Goal: Information Seeking & Learning: Learn about a topic

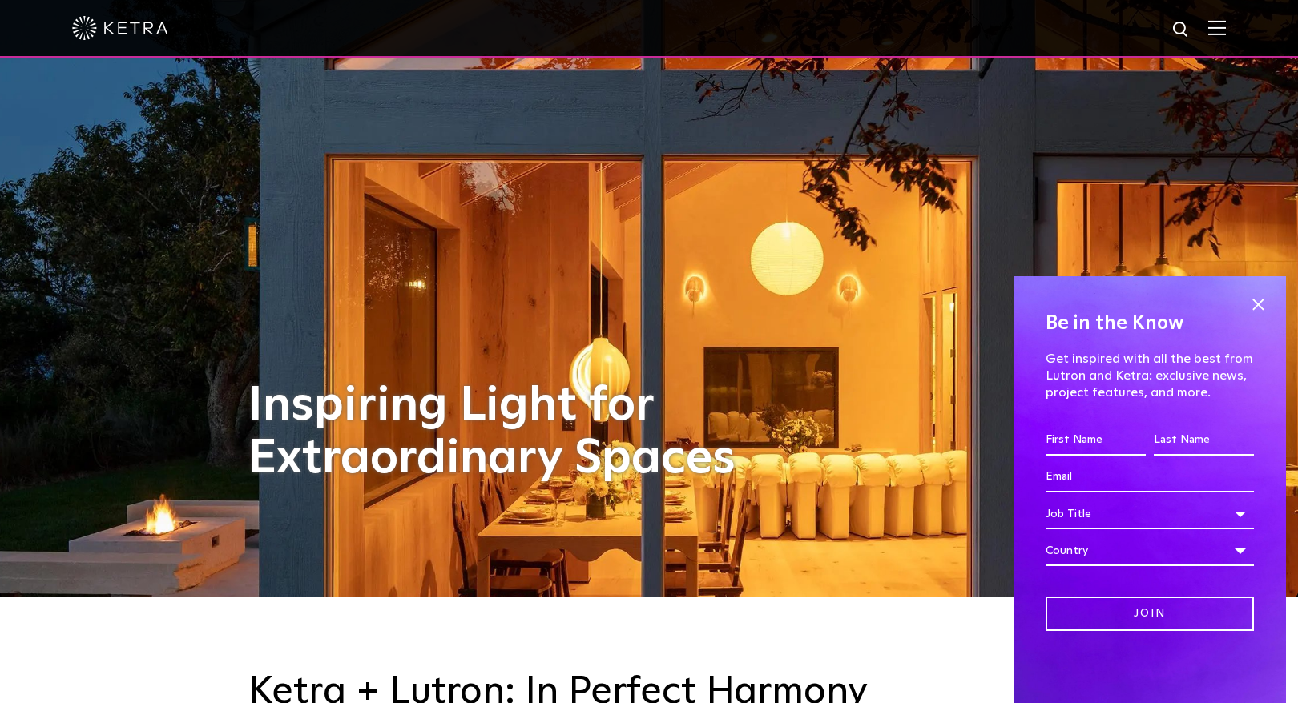
scroll to position [160, 0]
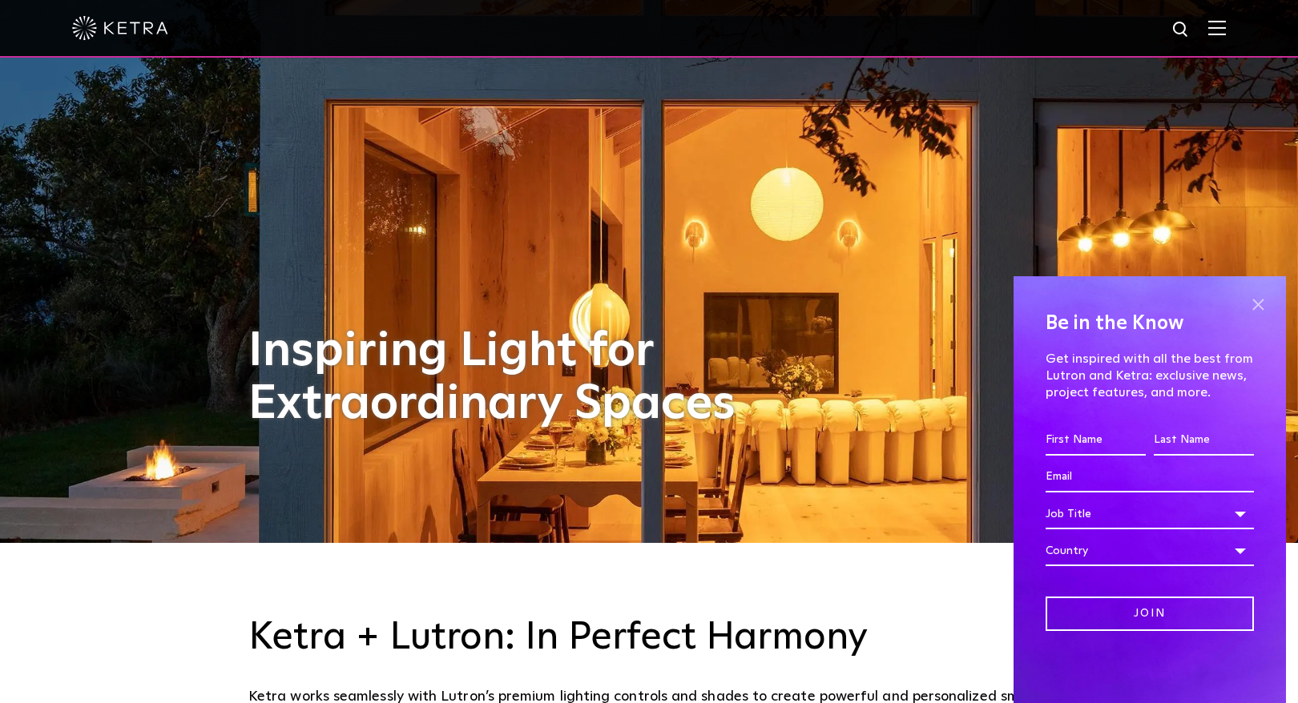
click at [1256, 305] on span at bounding box center [1258, 304] width 24 height 24
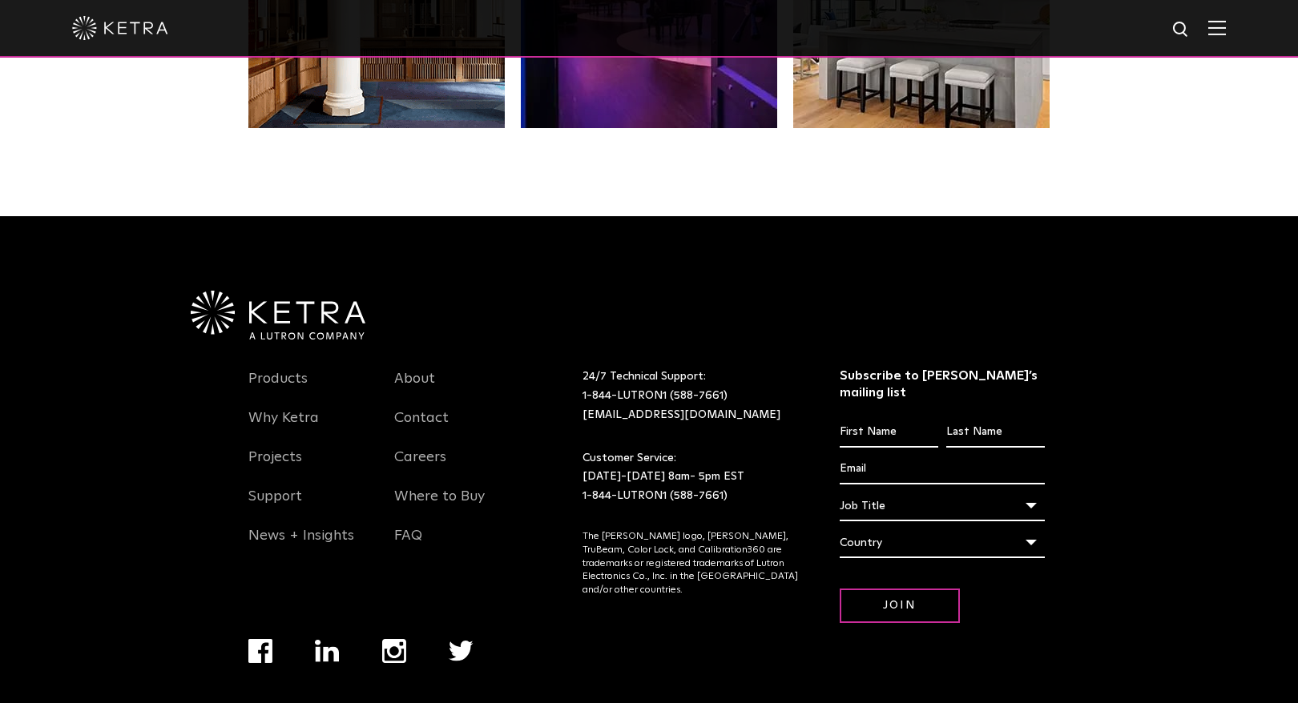
scroll to position [3370, 0]
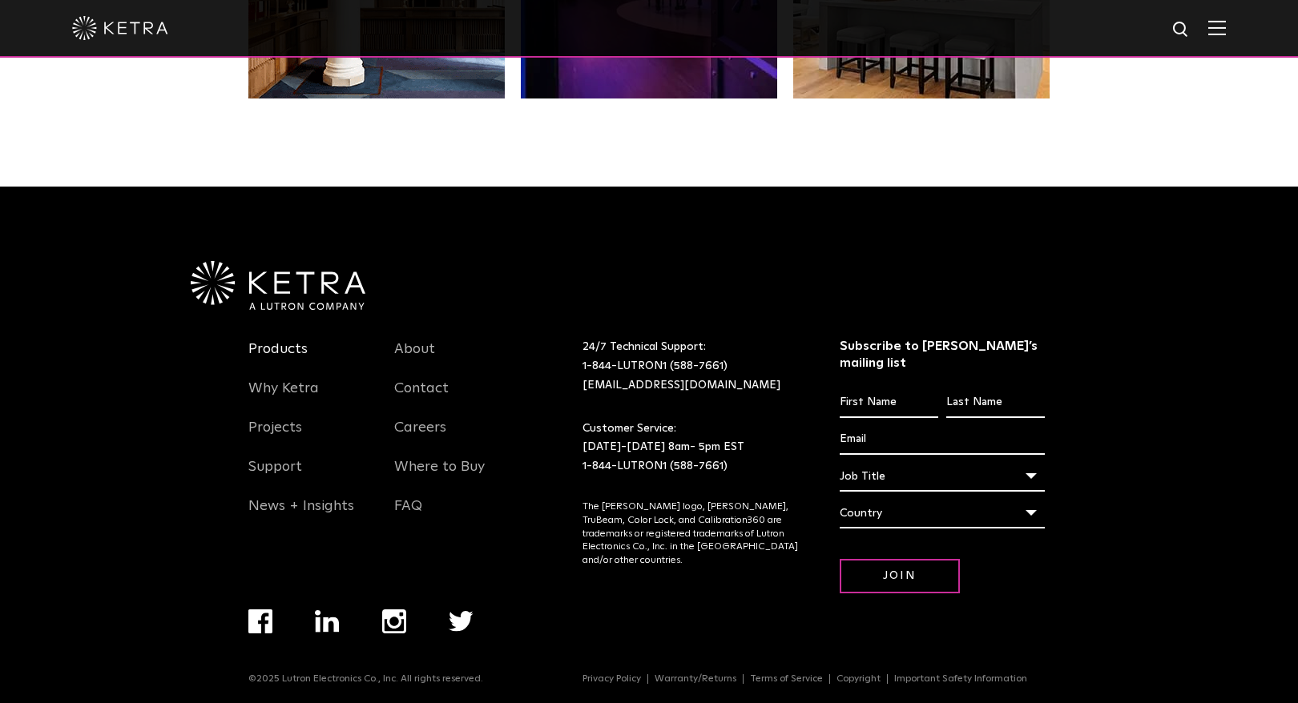
click at [279, 351] on link "Products" at bounding box center [277, 359] width 59 height 37
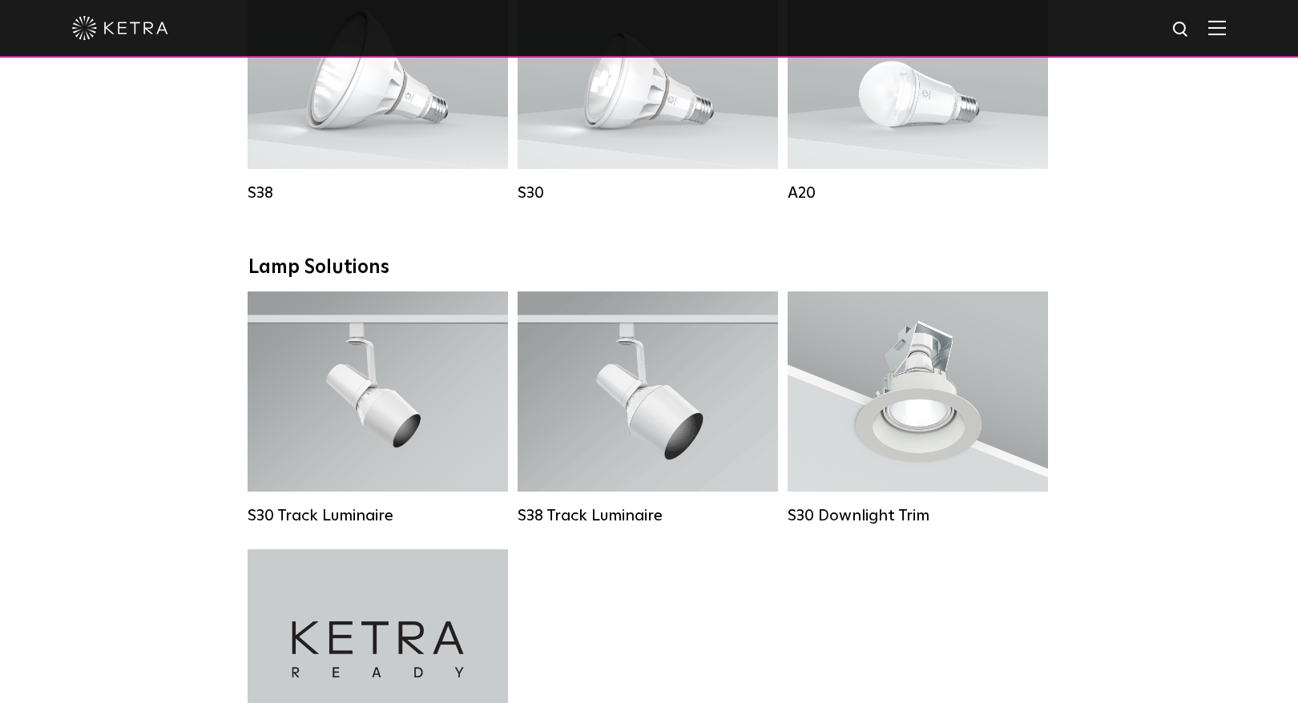
scroll to position [1282, 0]
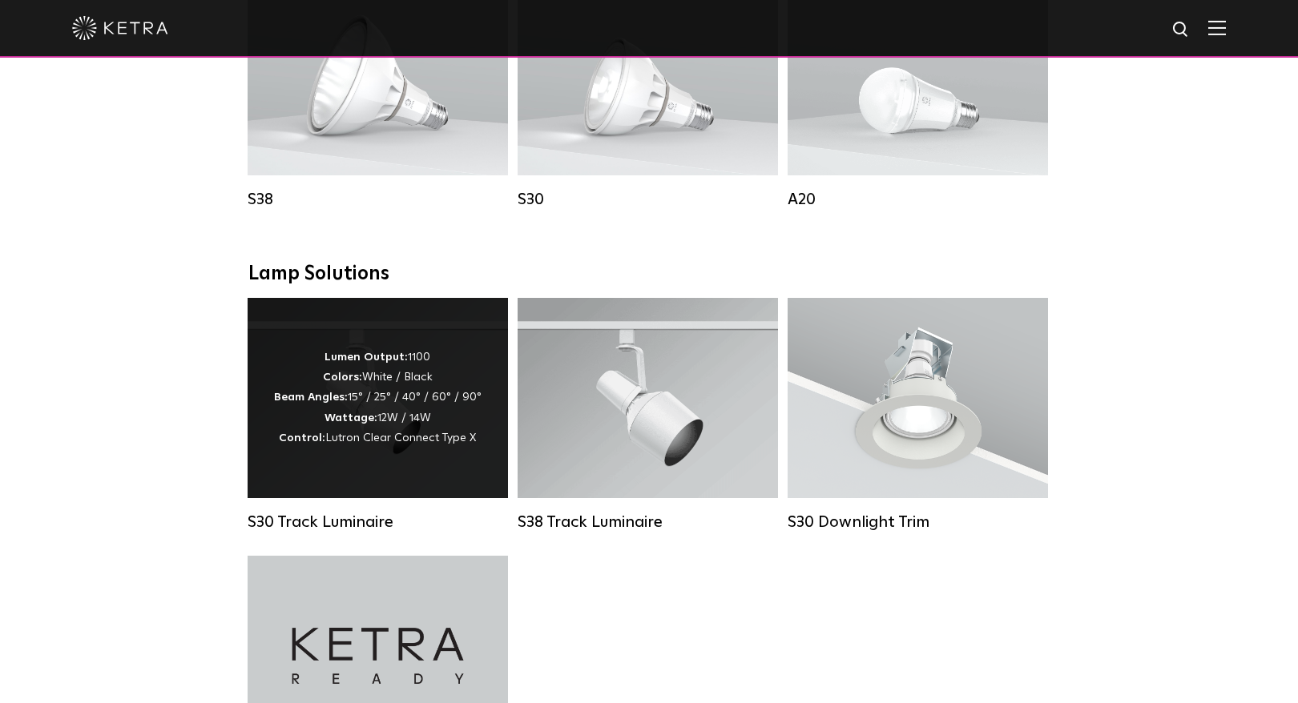
click at [360, 532] on div "S30 Track Luminaire" at bounding box center [378, 522] width 260 height 19
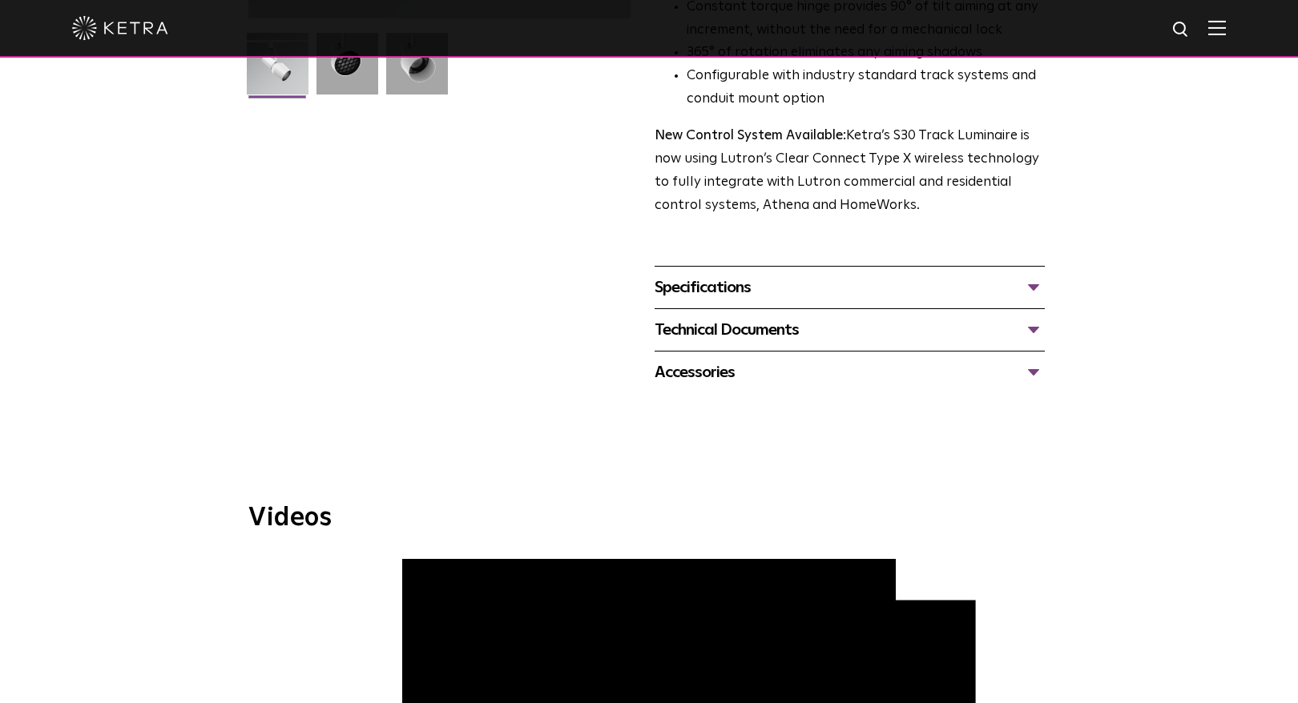
scroll to position [401, 0]
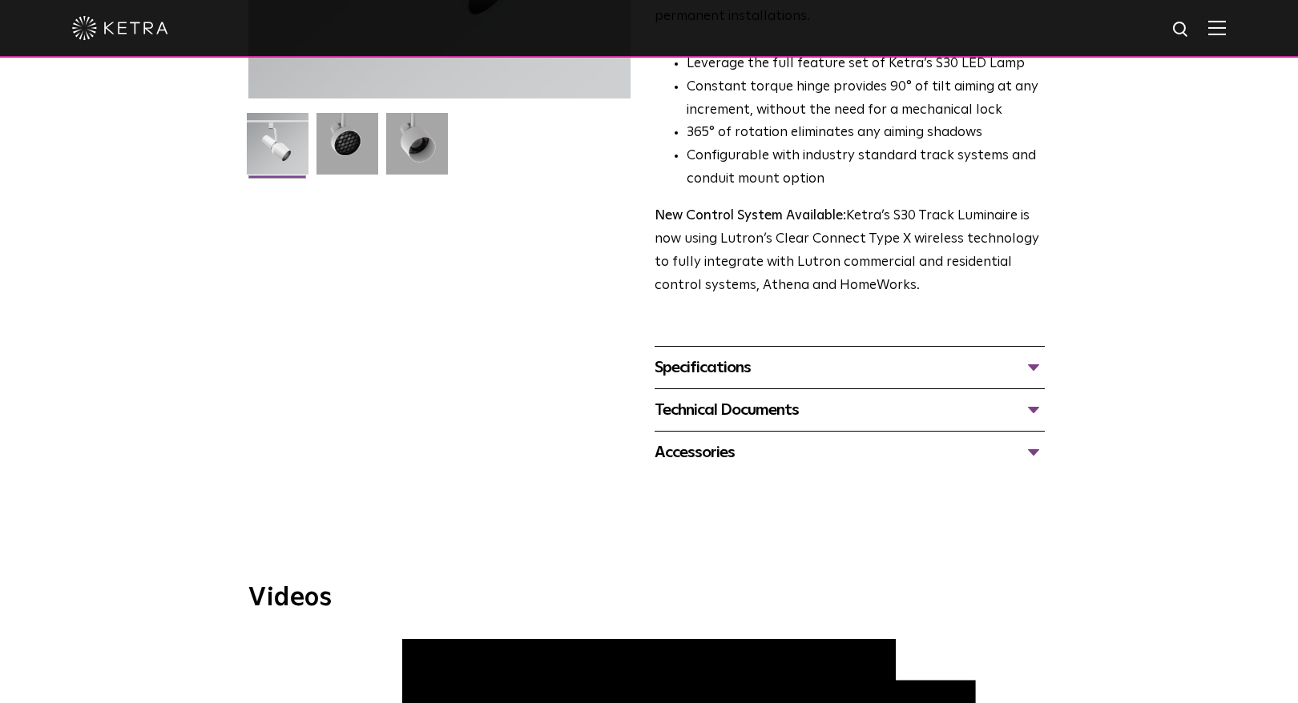
click at [1032, 355] on div "Specifications" at bounding box center [850, 368] width 390 height 26
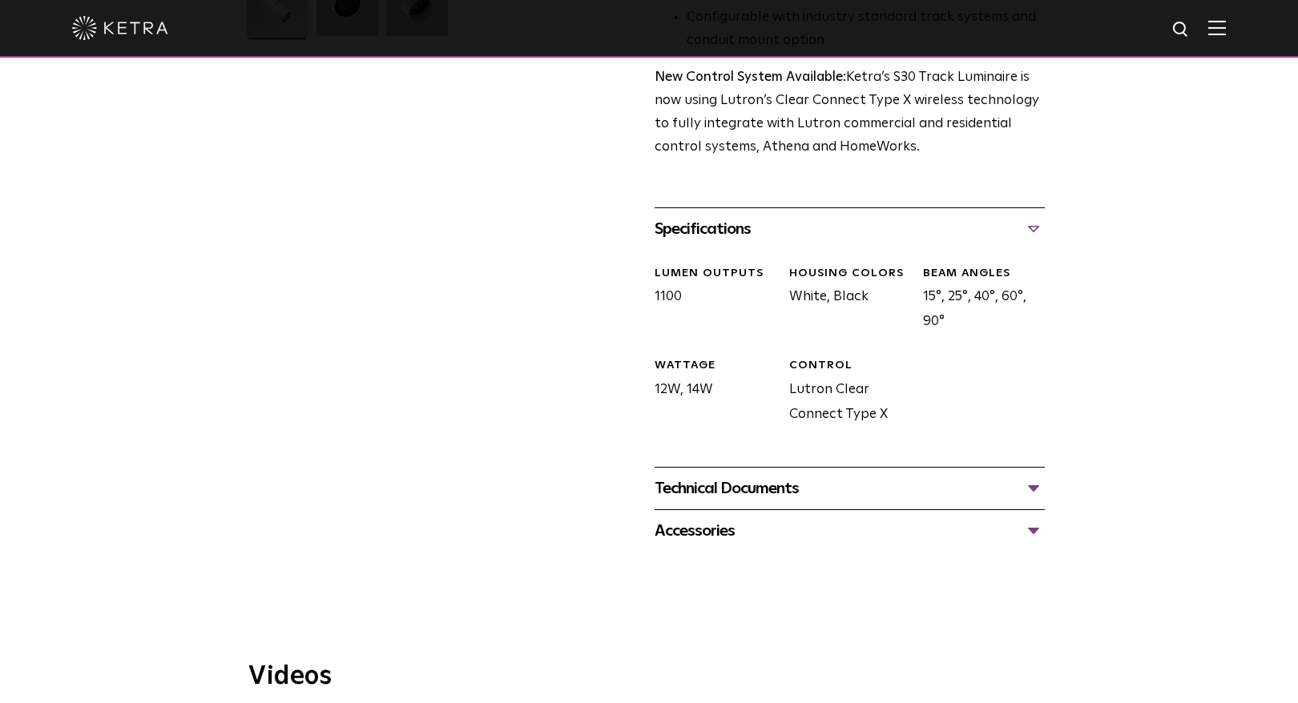
scroll to position [561, 0]
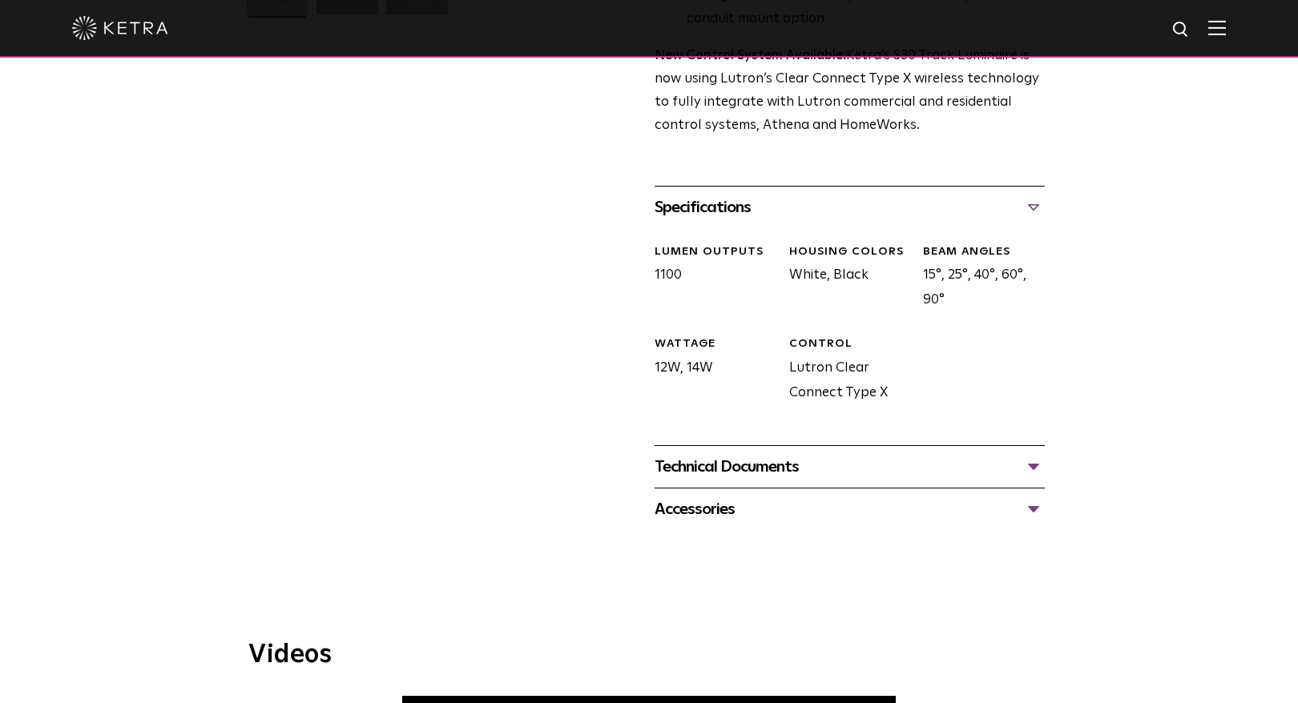
click at [1030, 454] on div "Technical Documents" at bounding box center [850, 467] width 390 height 26
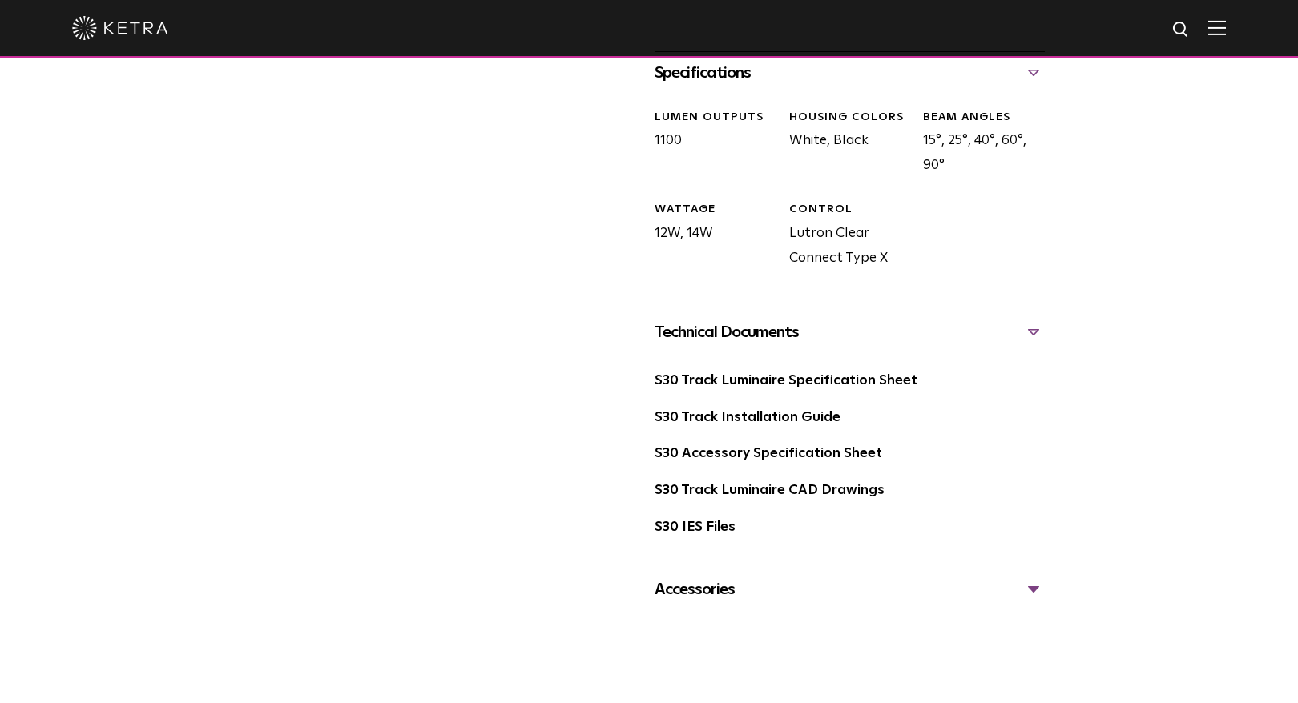
scroll to position [721, 0]
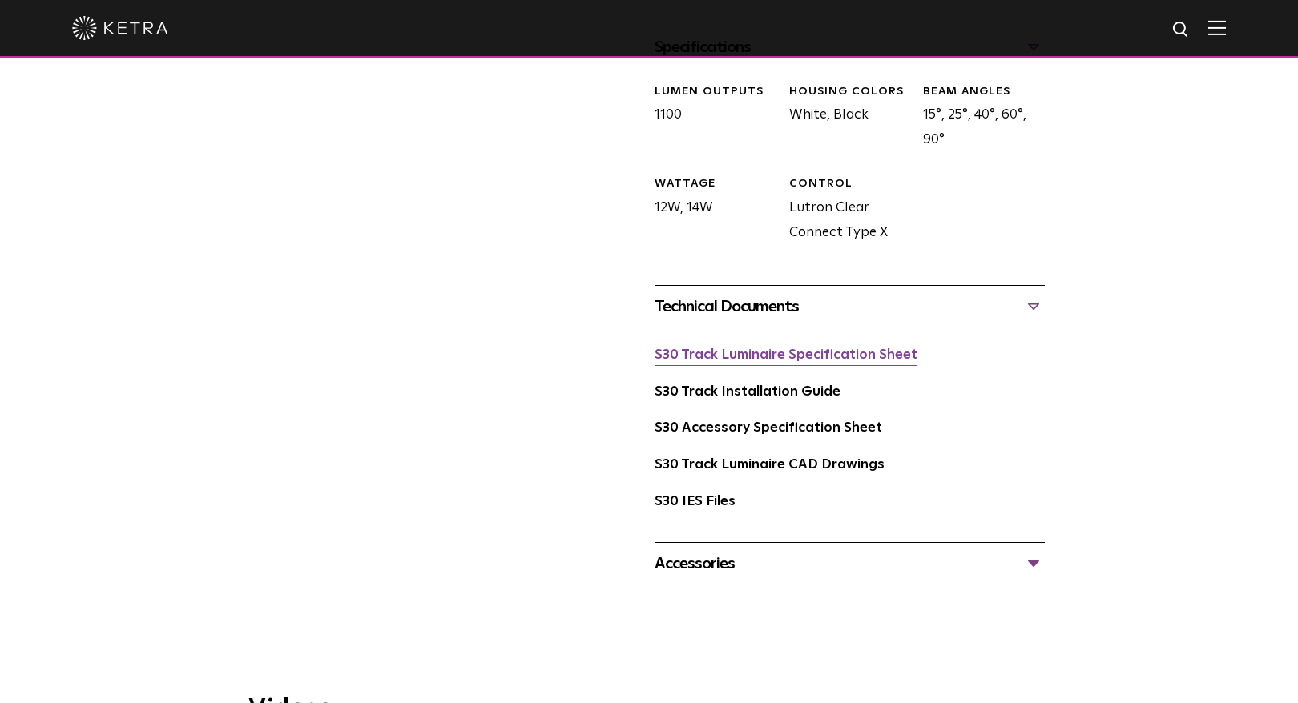
click at [834, 349] on link "S30 Track Luminaire Specification Sheet" at bounding box center [786, 356] width 263 height 14
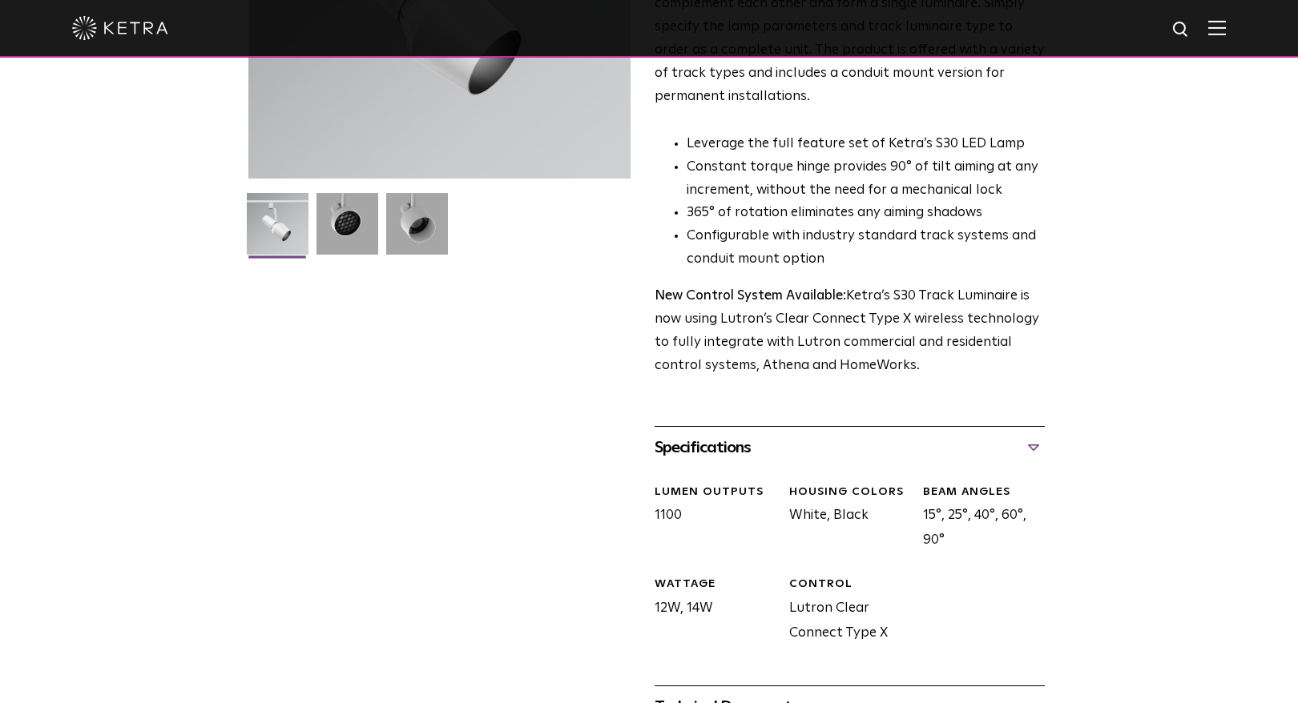
scroll to position [0, 0]
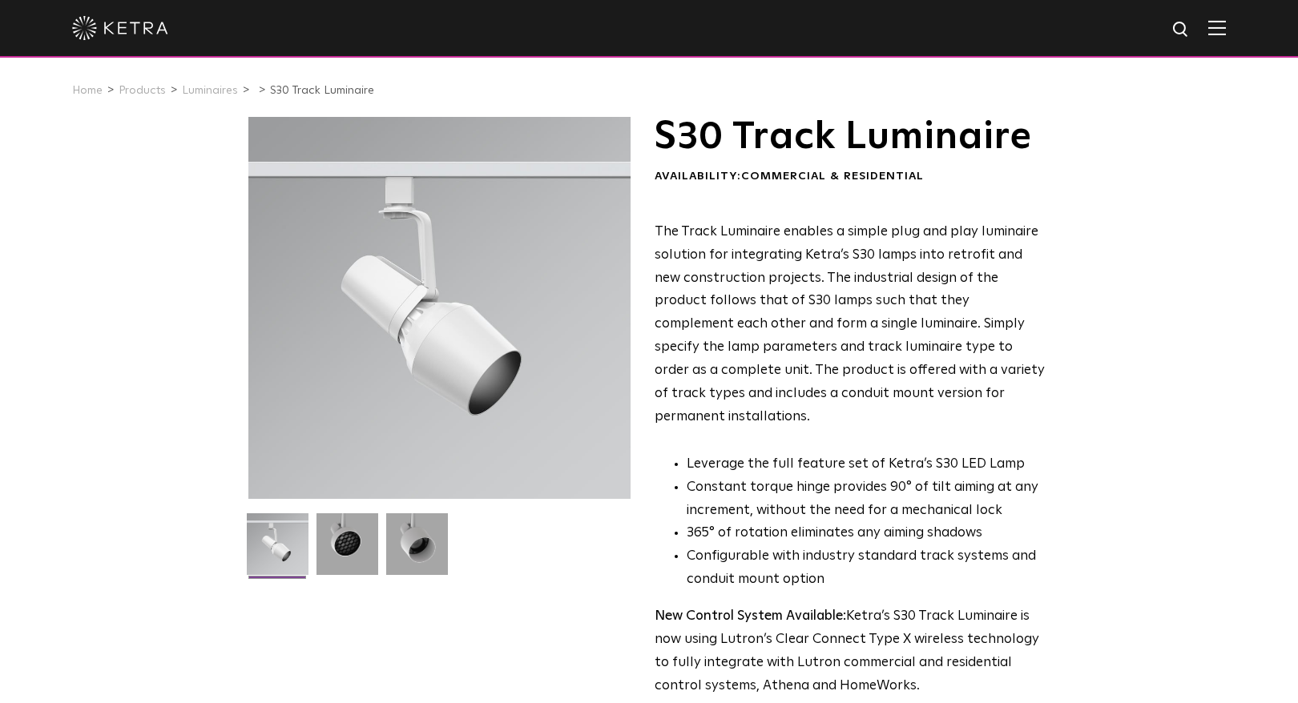
click at [1226, 26] on img at bounding box center [1217, 27] width 18 height 15
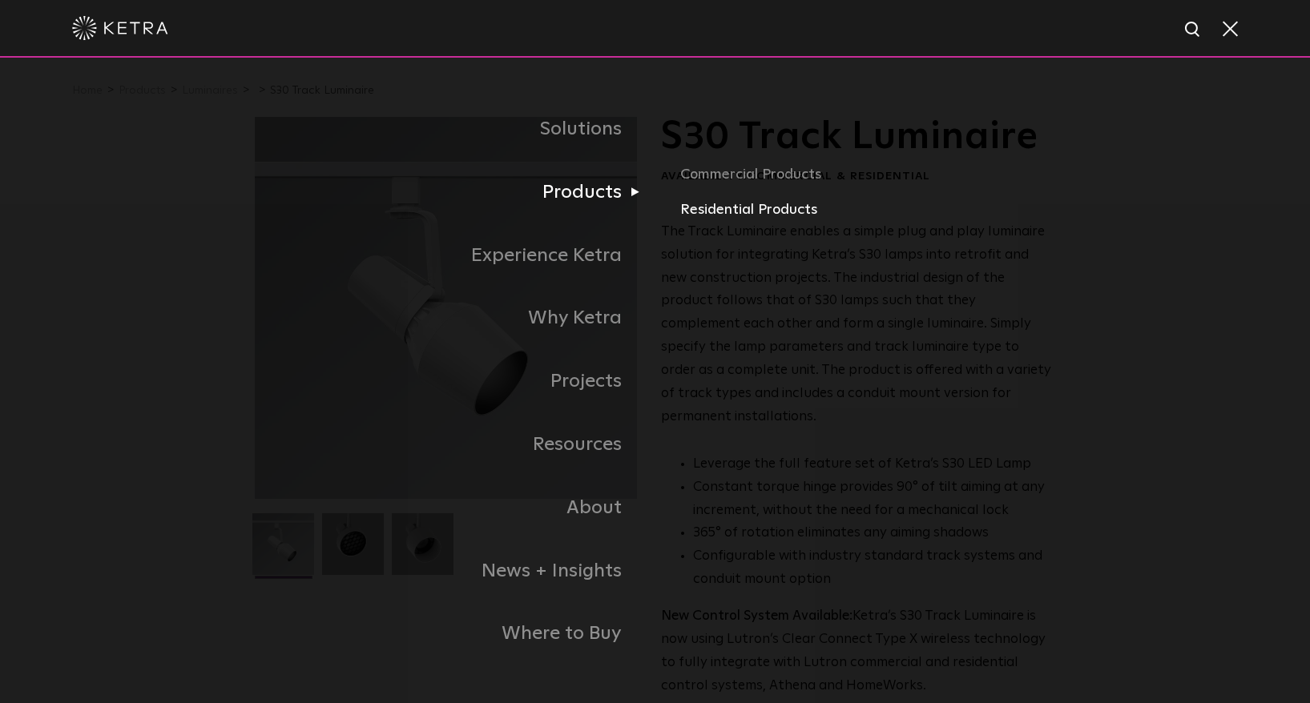
click at [725, 213] on link "Residential Products" at bounding box center [867, 210] width 375 height 23
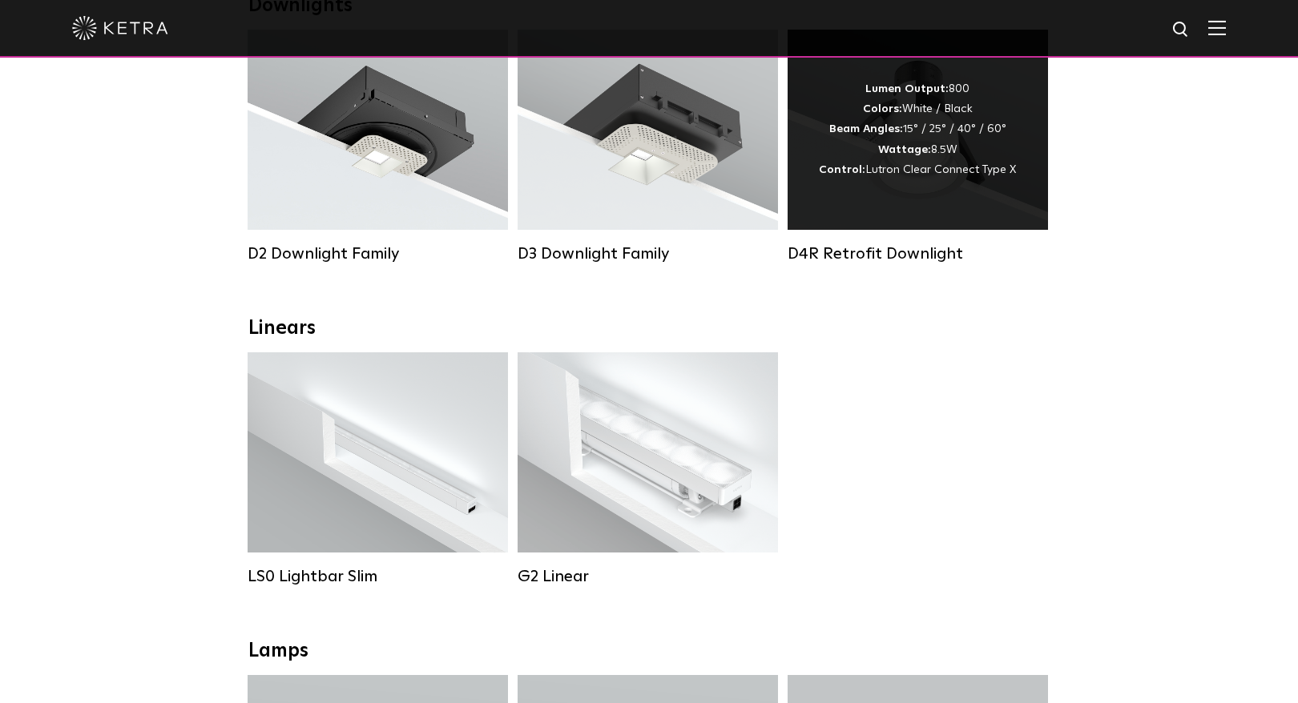
scroll to position [320, 0]
